Goal: Contribute content

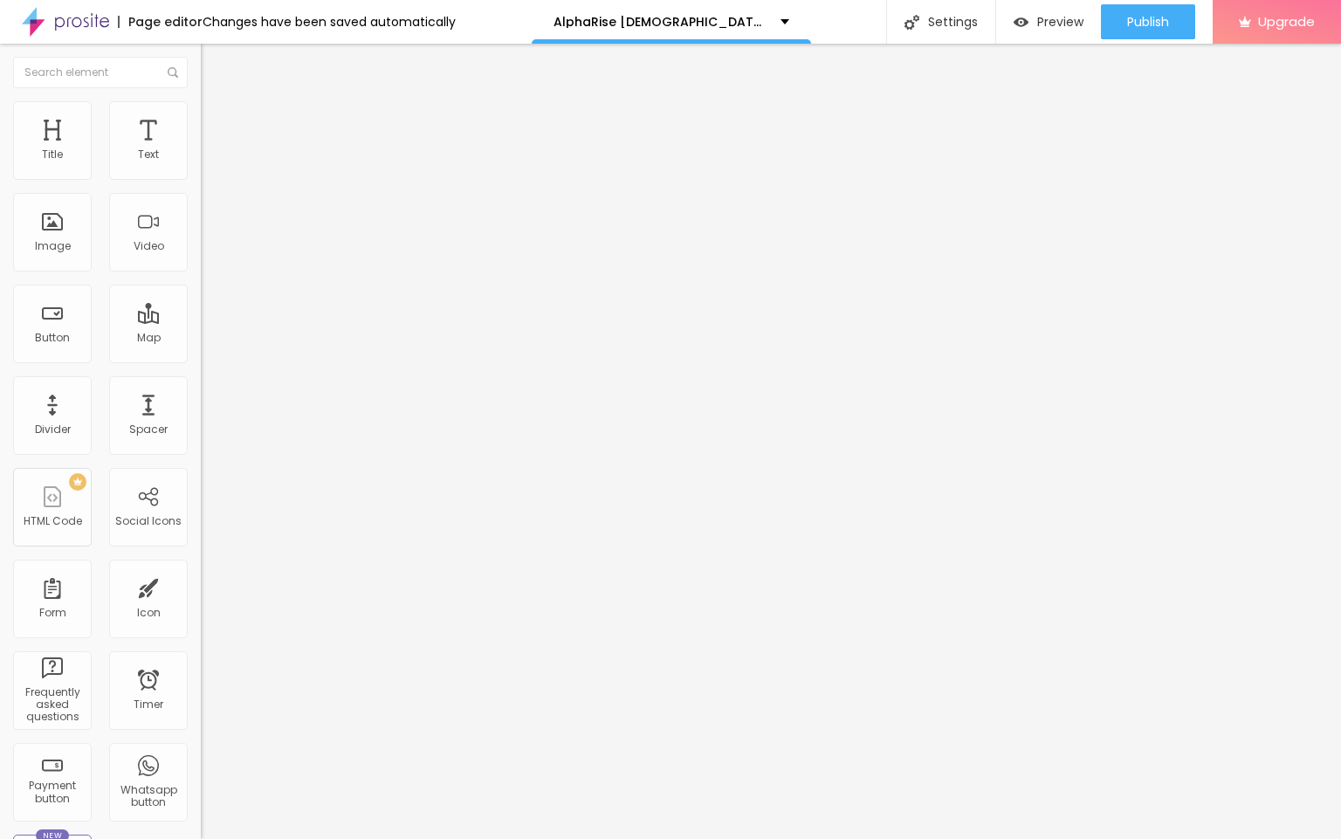
click at [201, 164] on input "entre em contato" at bounding box center [306, 155] width 210 height 17
paste input "👇❗❗𝐒𝐡𝐨𝐩𝐍𝐨𝐰❗❗👇"
type input "👇❗❗𝐒𝐡𝐨𝐩𝐍𝐨𝐰❗❗👇"
click at [201, 360] on input "https://" at bounding box center [306, 350] width 210 height 17
paste input "[DOMAIN_NAME][URL][DEMOGRAPHIC_DATA][MEDICAL_DATA]"
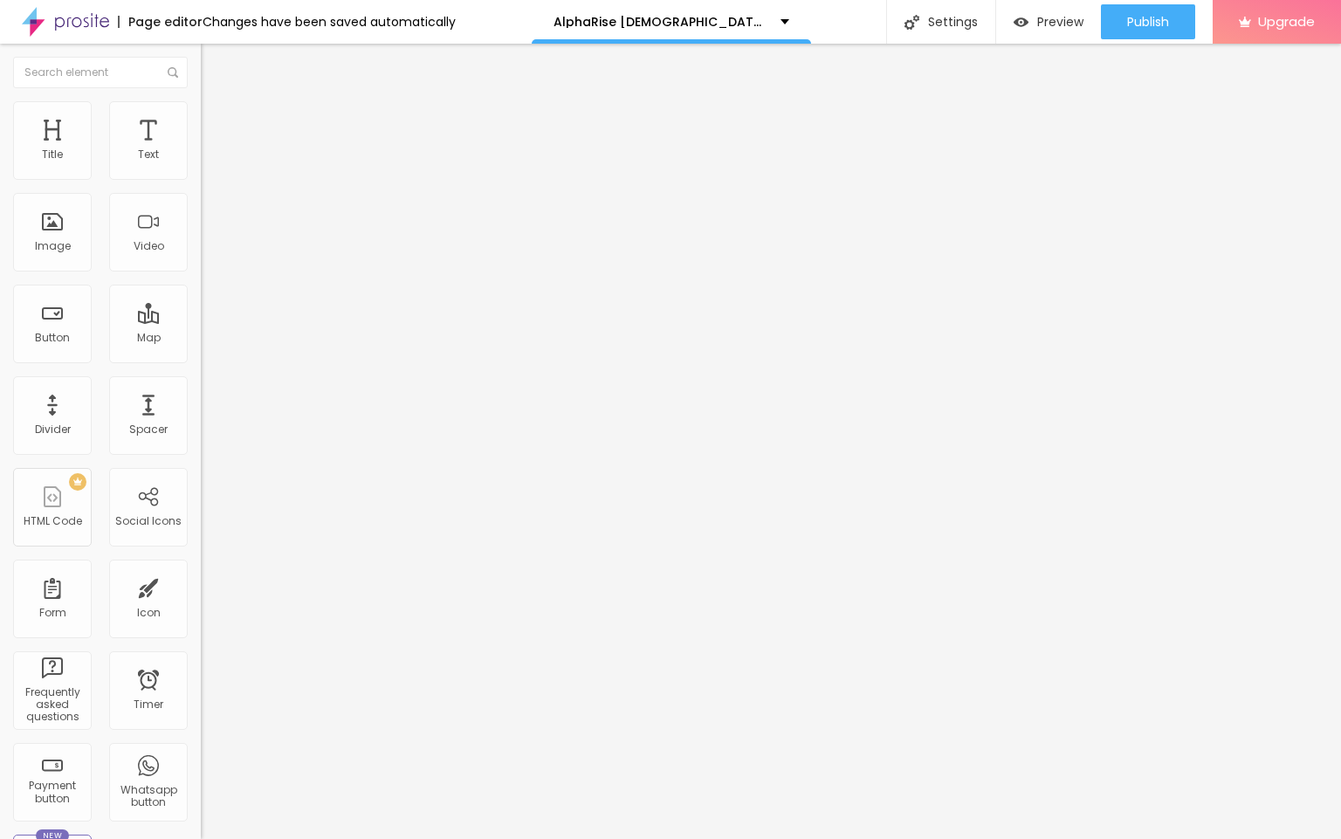
scroll to position [0, 113]
type input "[URL][DOMAIN_NAME][DEMOGRAPHIC_DATA][MEDICAL_DATA]"
click at [201, 150] on span "Change image" at bounding box center [247, 142] width 93 height 15
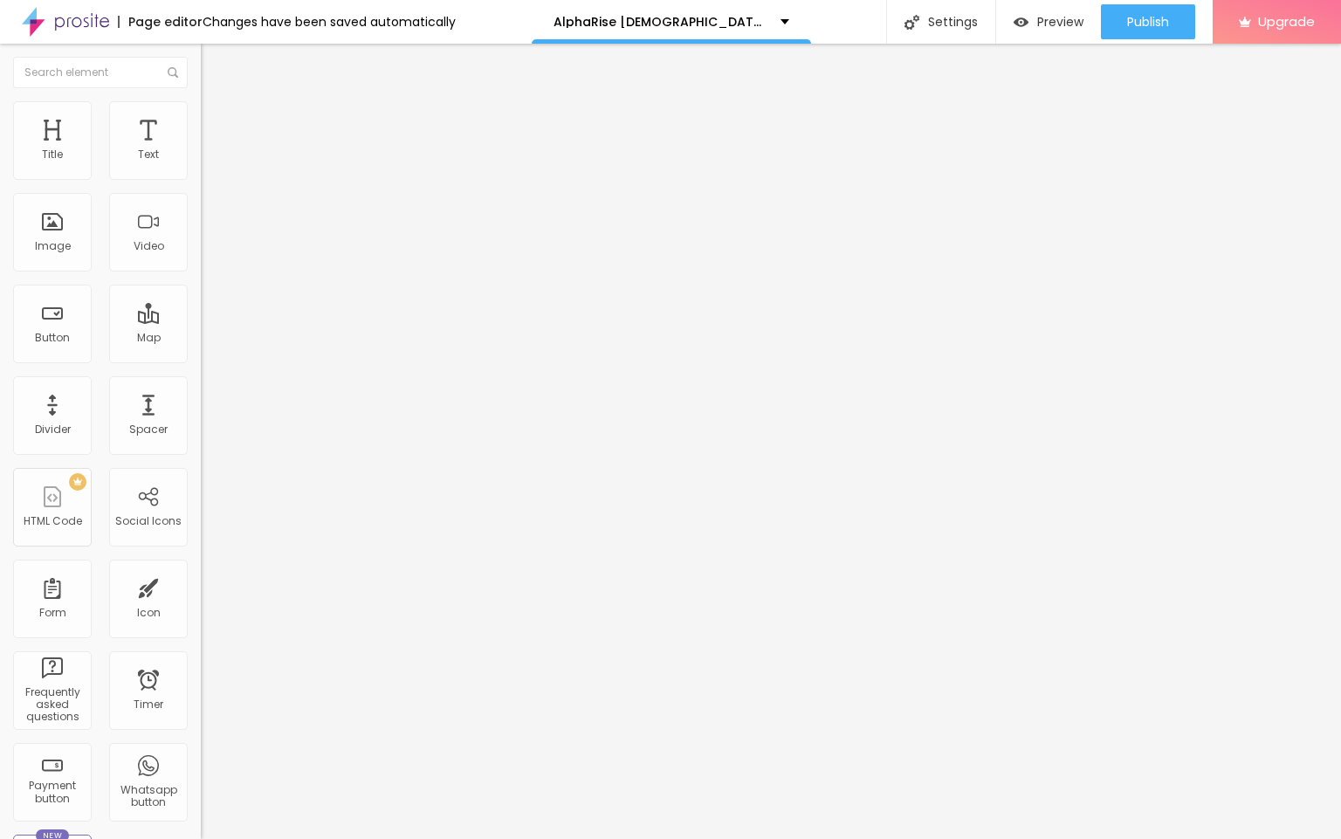
click at [201, 358] on input "https://" at bounding box center [306, 348] width 210 height 17
paste input "[DOMAIN_NAME][URL][DEMOGRAPHIC_DATA][MEDICAL_DATA]"
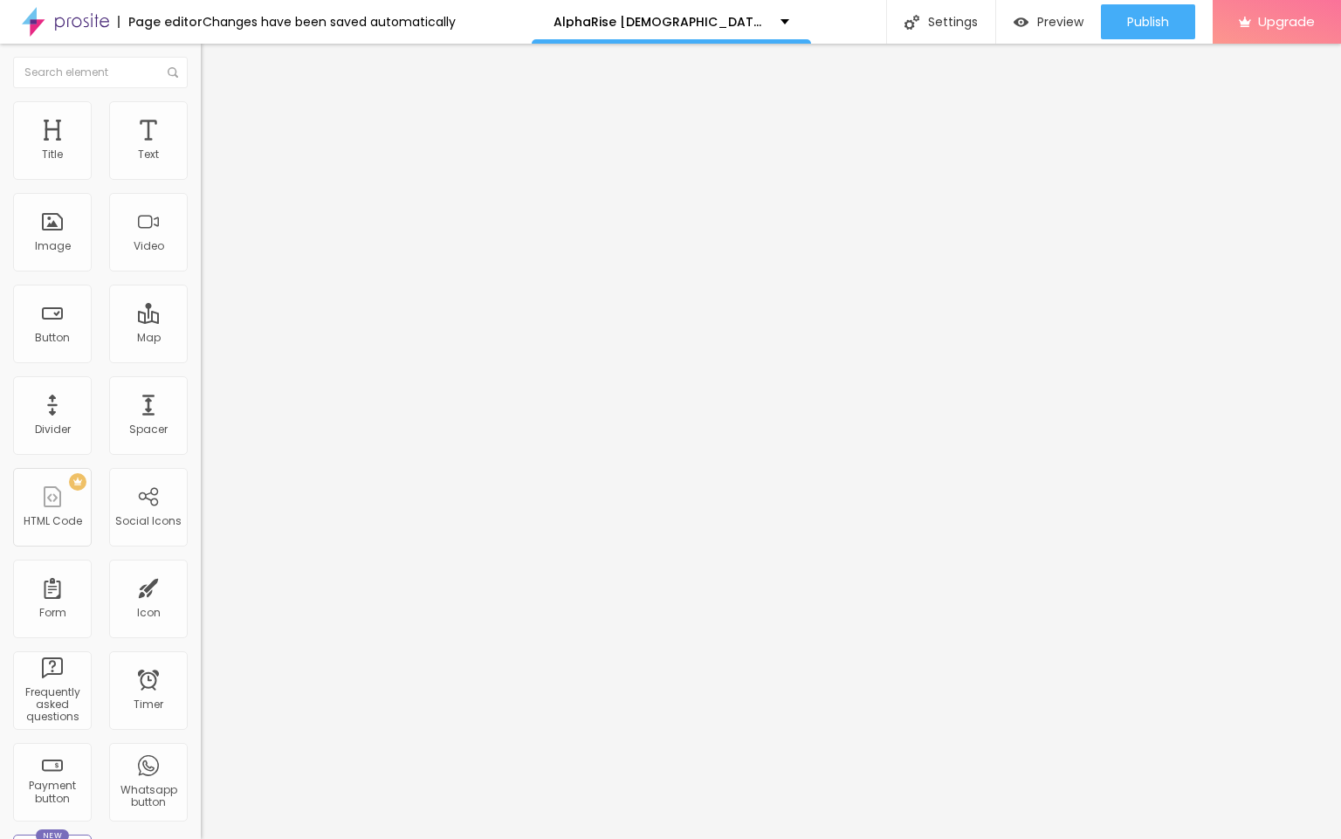
type input "[URL][DOMAIN_NAME][DEMOGRAPHIC_DATA][MEDICAL_DATA]"
click at [1152, 21] on span "Publish" at bounding box center [1148, 22] width 42 height 14
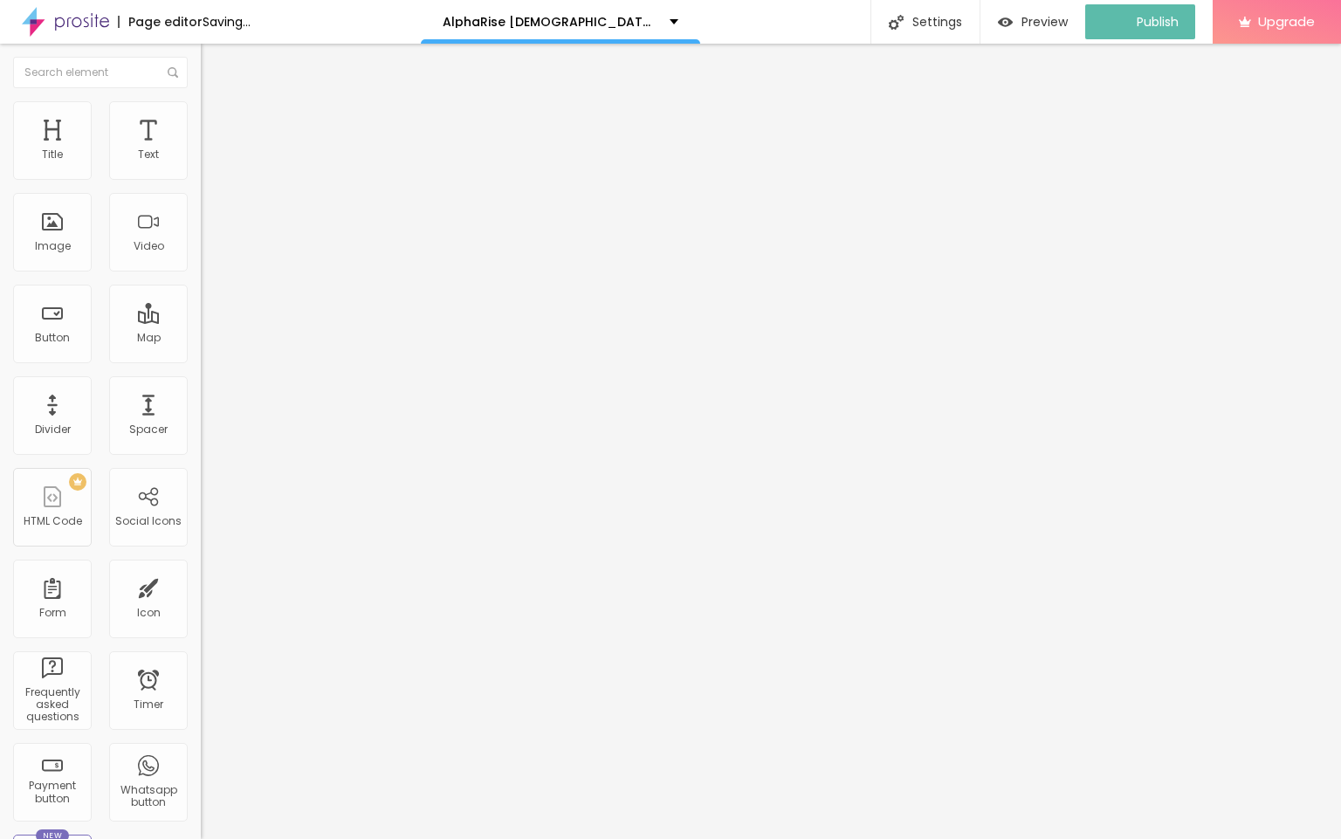
click at [100, 26] on img at bounding box center [65, 22] width 87 height 44
